Goal: Find specific page/section: Find specific page/section

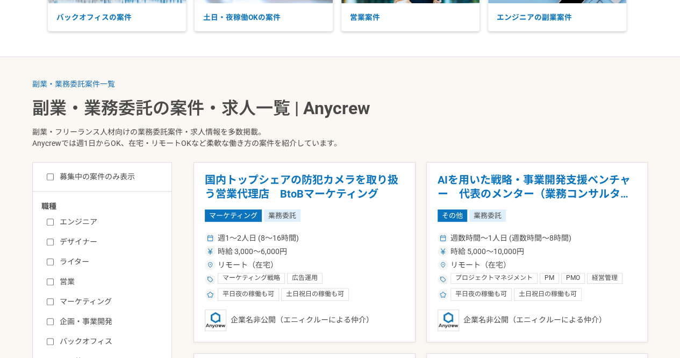
scroll to position [242, 0]
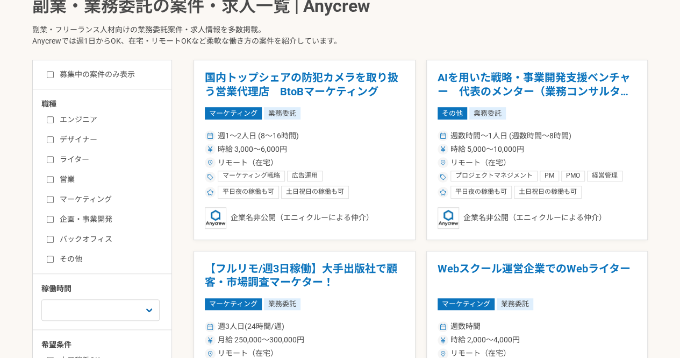
click at [81, 201] on label "マーケティング" at bounding box center [109, 199] width 124 height 11
click at [54, 201] on input "マーケティング" at bounding box center [50, 199] width 7 height 7
checkbox input "true"
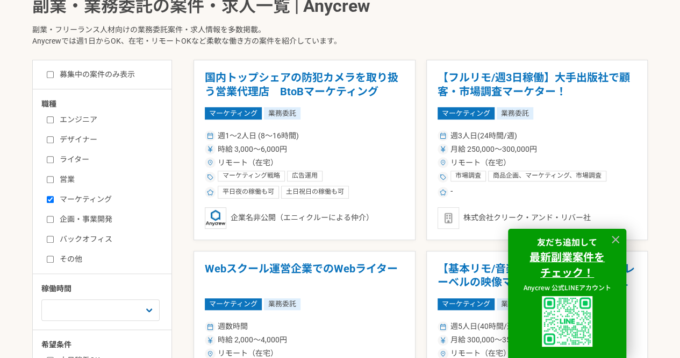
click at [70, 135] on label "デザイナー" at bounding box center [109, 139] width 124 height 11
click at [54, 136] on input "デザイナー" at bounding box center [50, 139] width 7 height 7
checkbox input "true"
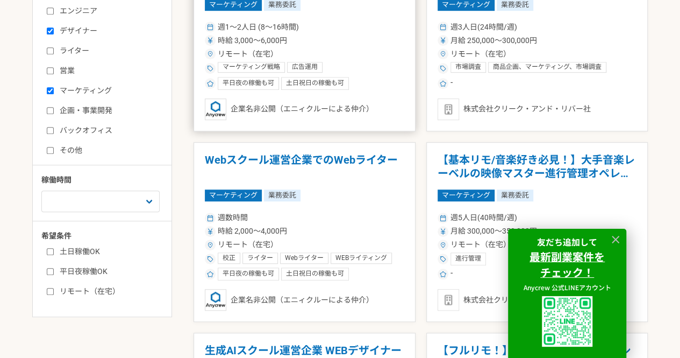
scroll to position [357, 0]
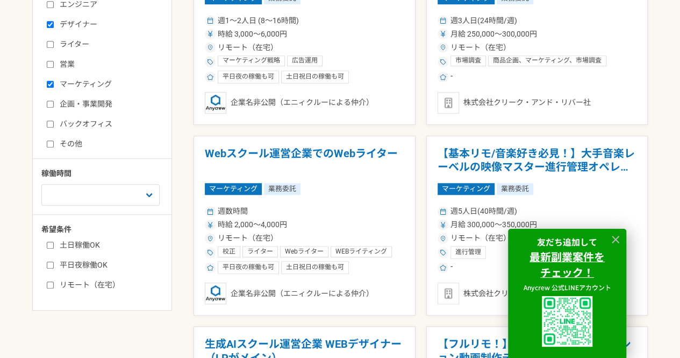
click at [622, 240] on div at bounding box center [616, 239] width 16 height 16
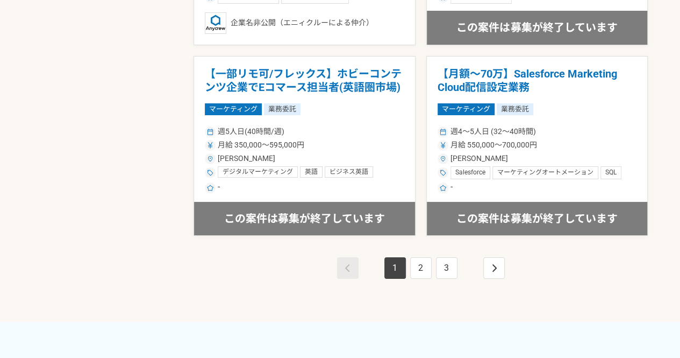
scroll to position [1963, 0]
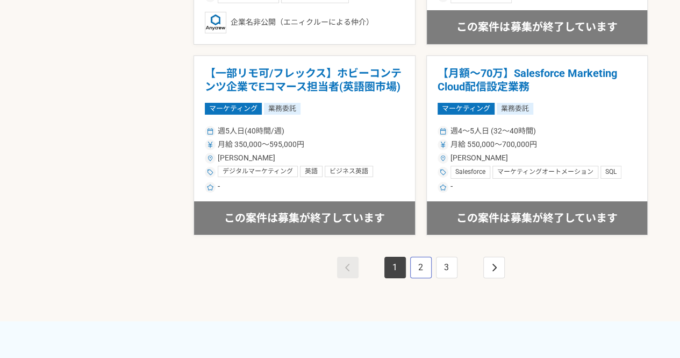
click at [421, 267] on link "2" at bounding box center [421, 268] width 22 height 22
